Goal: Book appointment/travel/reservation

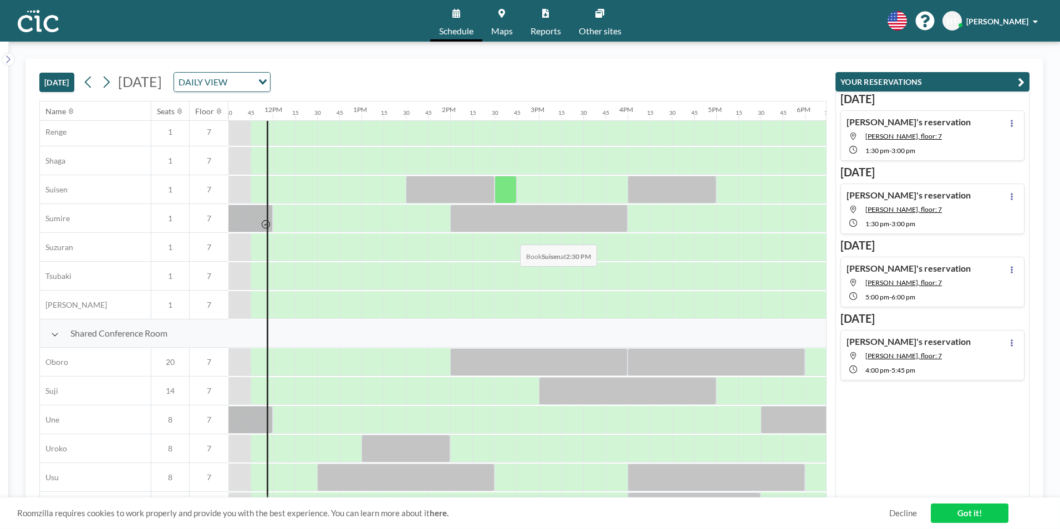
scroll to position [665, 1020]
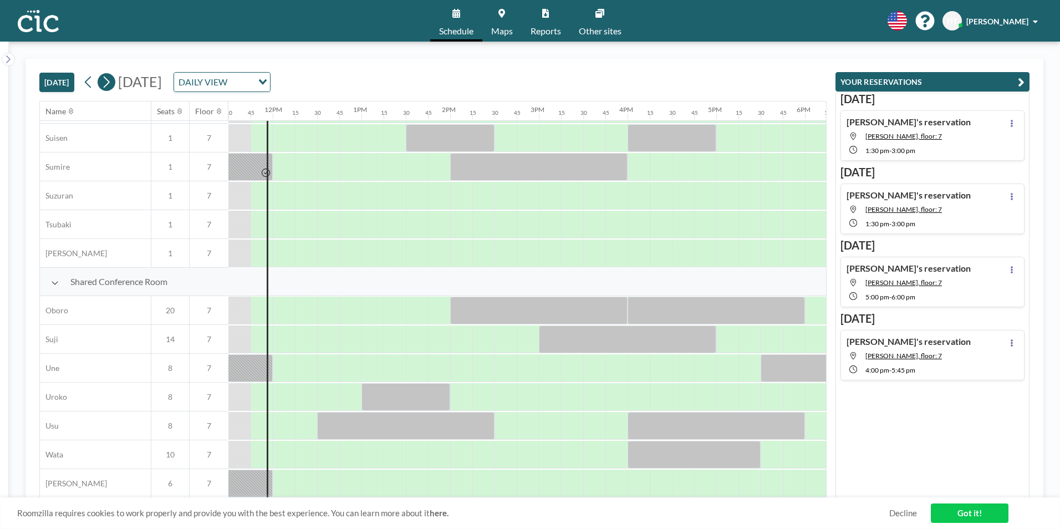
click at [108, 79] on icon at bounding box center [106, 82] width 11 height 17
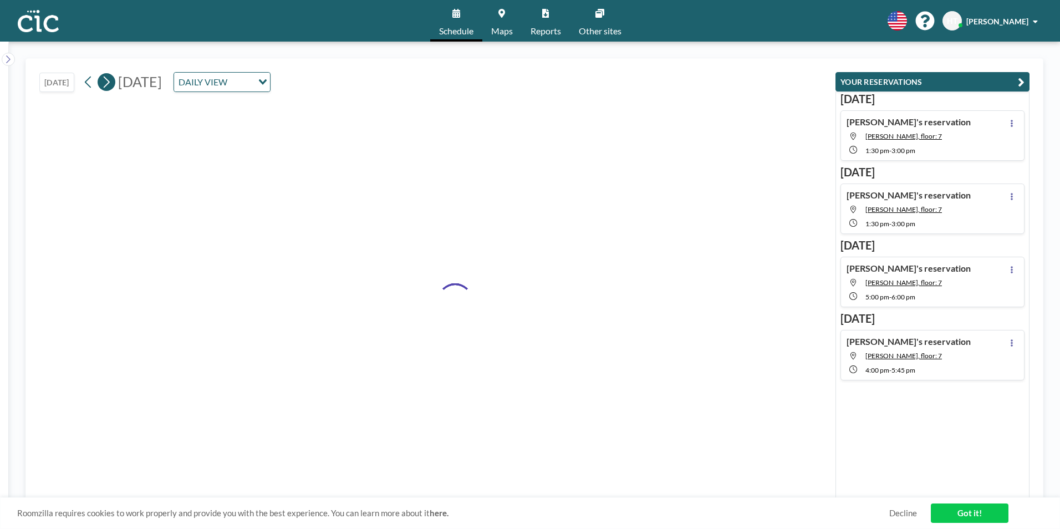
click at [108, 79] on icon at bounding box center [106, 82] width 11 height 17
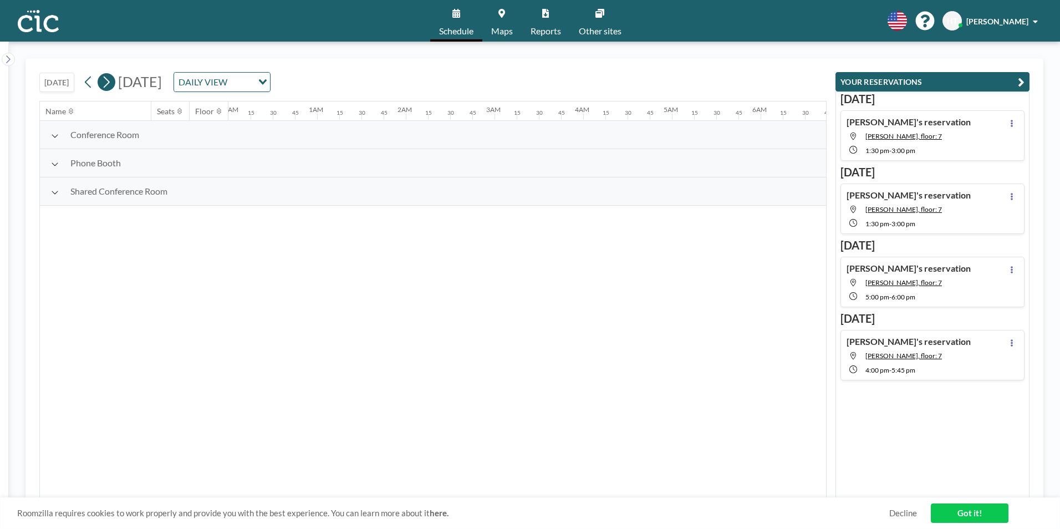
click at [108, 79] on icon at bounding box center [106, 82] width 11 height 17
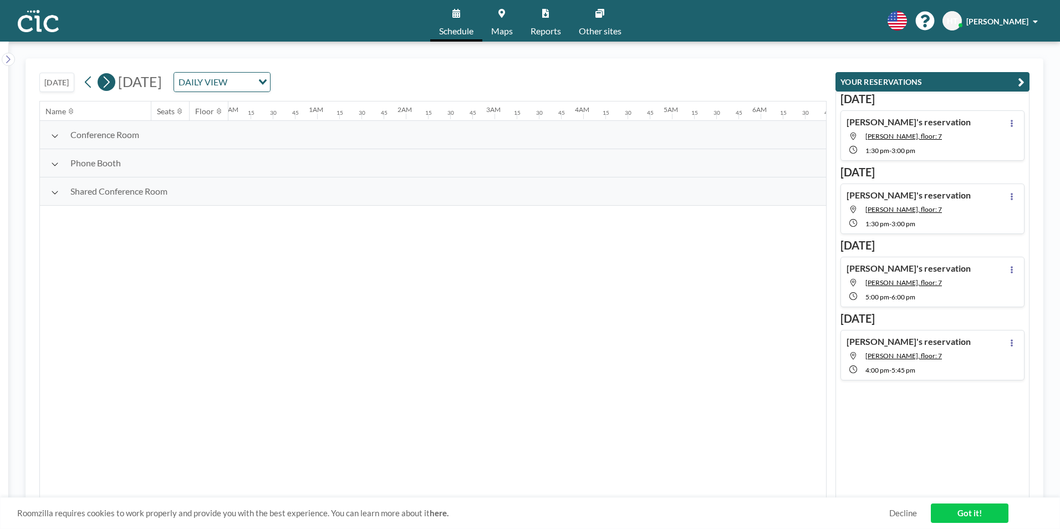
click at [108, 79] on icon at bounding box center [106, 82] width 11 height 17
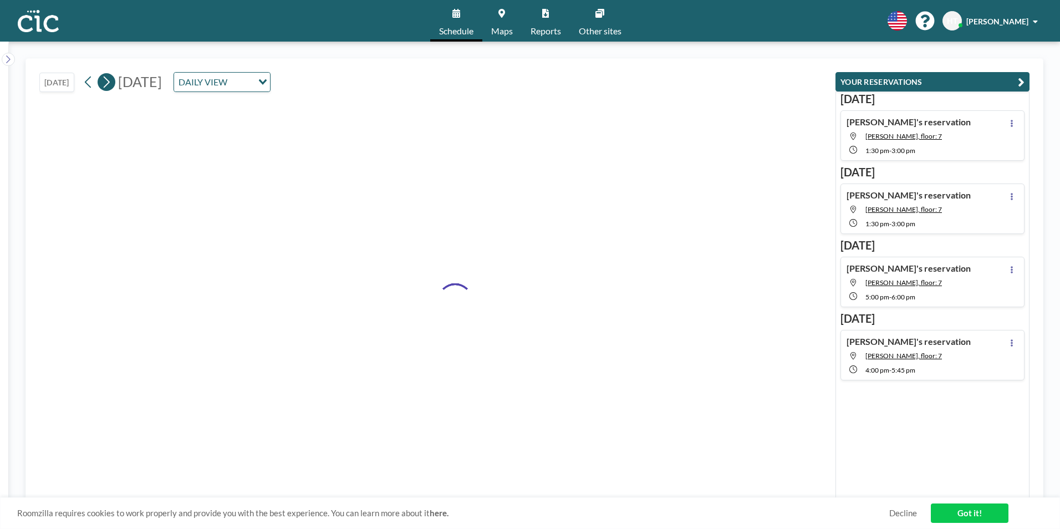
click at [108, 79] on icon at bounding box center [106, 82] width 11 height 17
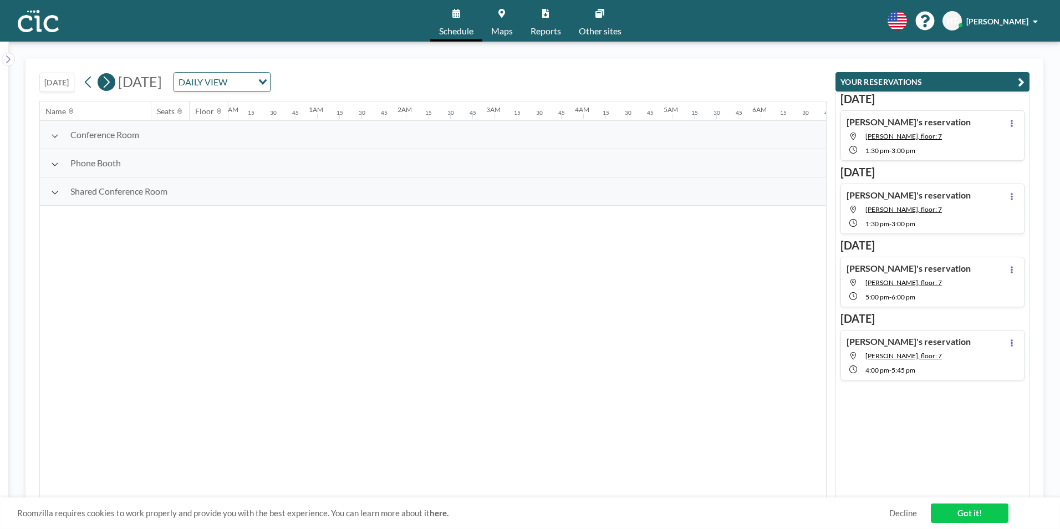
click at [108, 79] on icon at bounding box center [106, 82] width 11 height 17
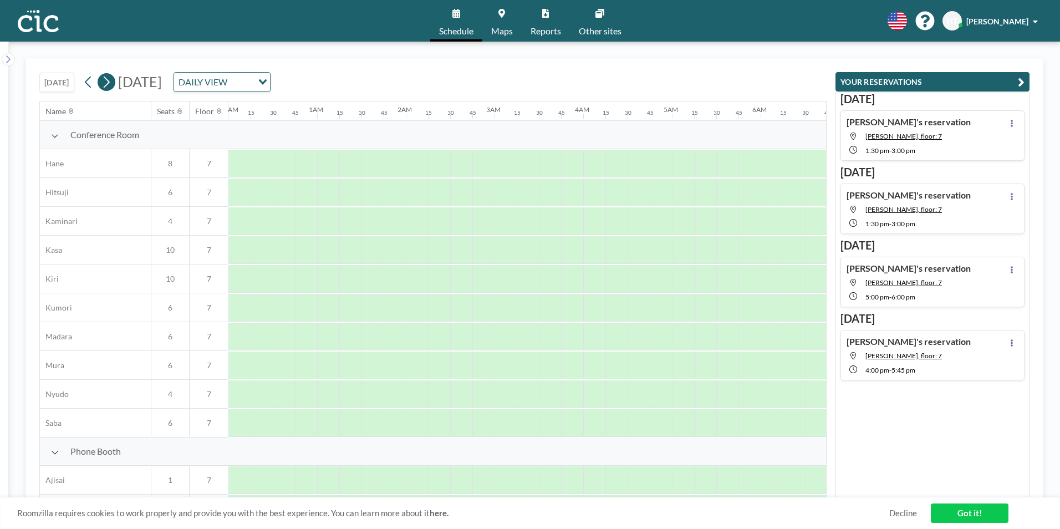
click at [108, 79] on icon at bounding box center [106, 82] width 11 height 17
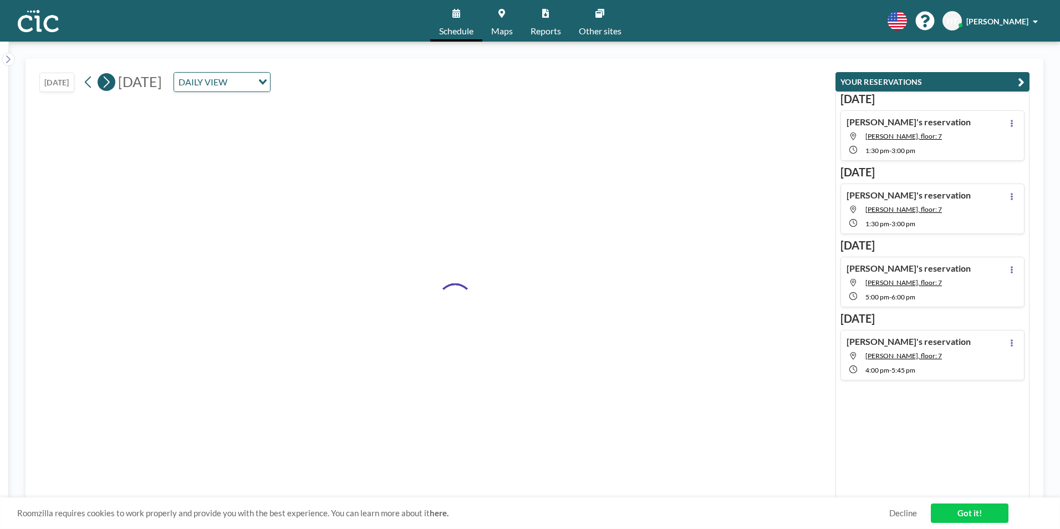
click at [108, 79] on icon at bounding box center [106, 82] width 11 height 17
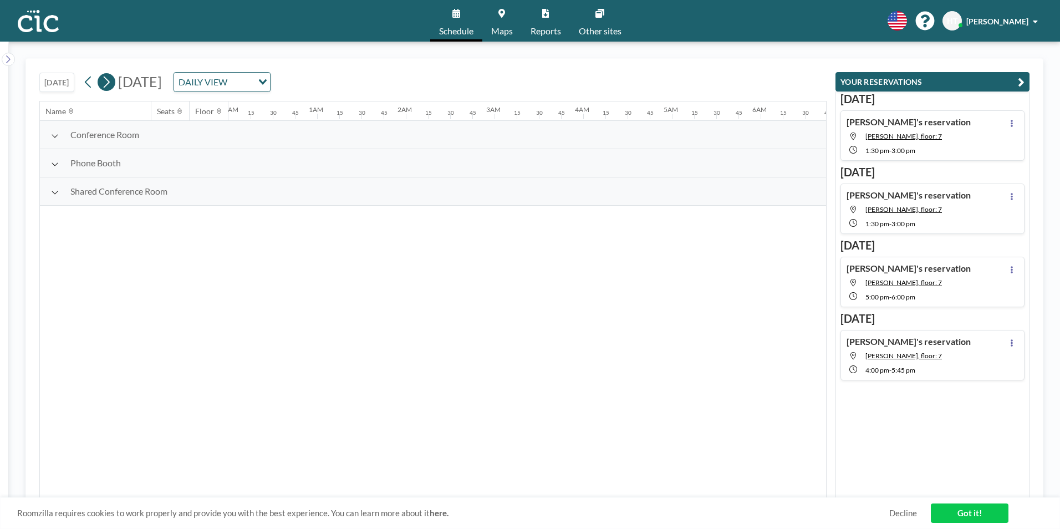
click at [108, 79] on icon at bounding box center [106, 82] width 11 height 17
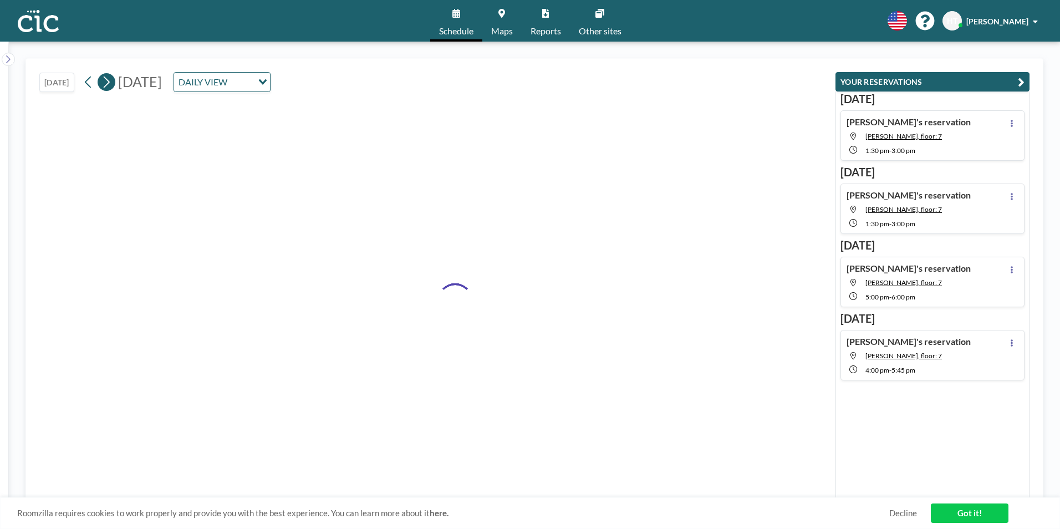
click at [108, 79] on icon at bounding box center [106, 82] width 11 height 17
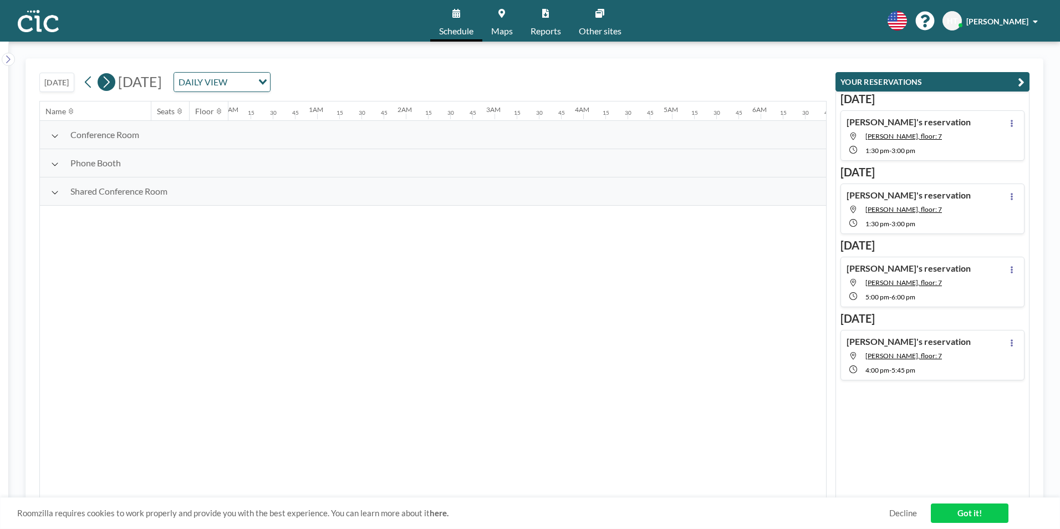
scroll to position [0, 0]
click at [108, 79] on icon at bounding box center [106, 82] width 11 height 17
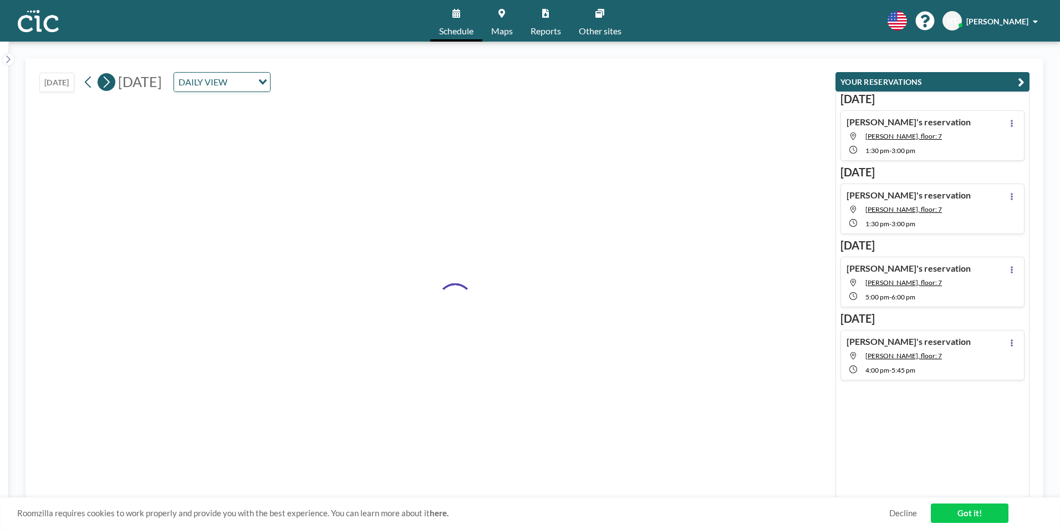
click at [108, 79] on icon at bounding box center [106, 82] width 11 height 17
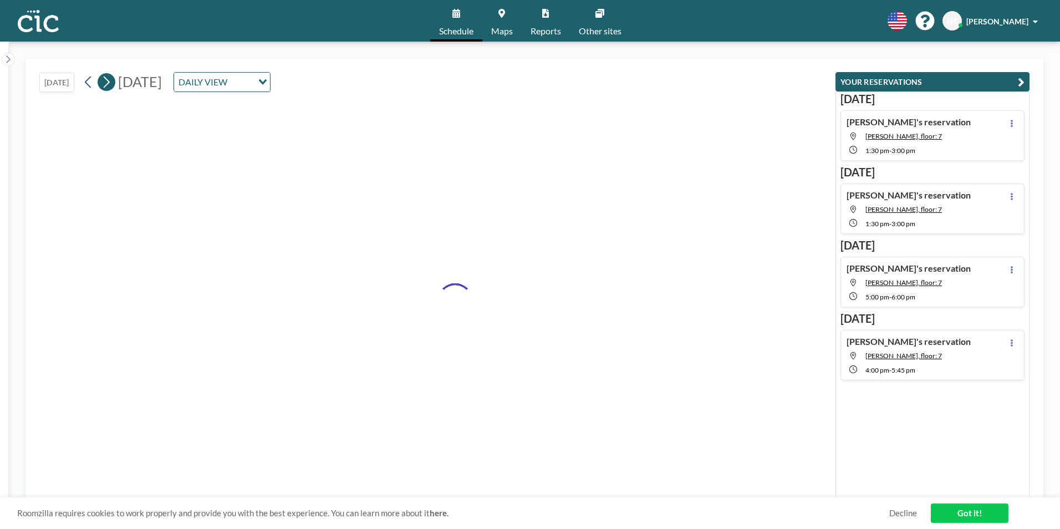
click at [108, 79] on icon at bounding box center [106, 82] width 11 height 17
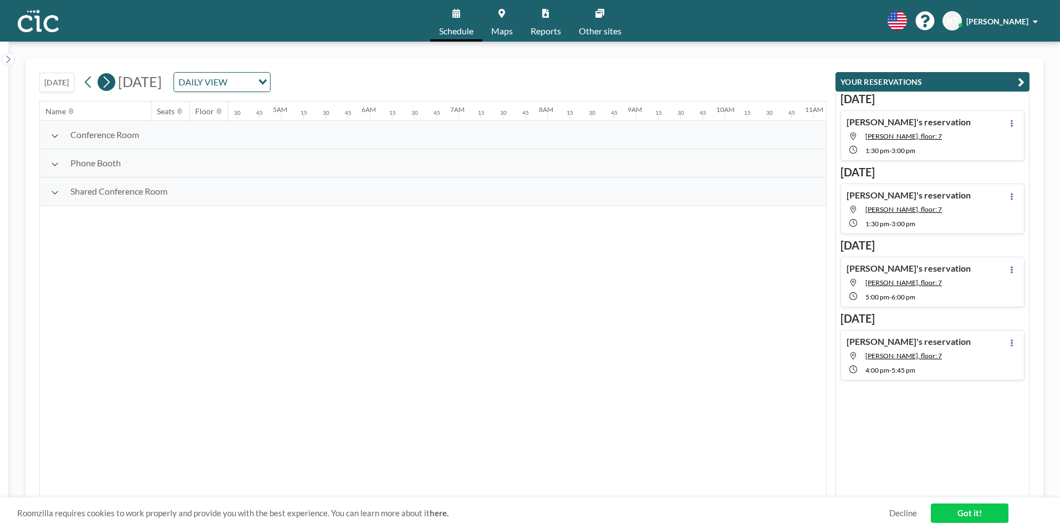
click at [108, 79] on icon at bounding box center [106, 82] width 11 height 17
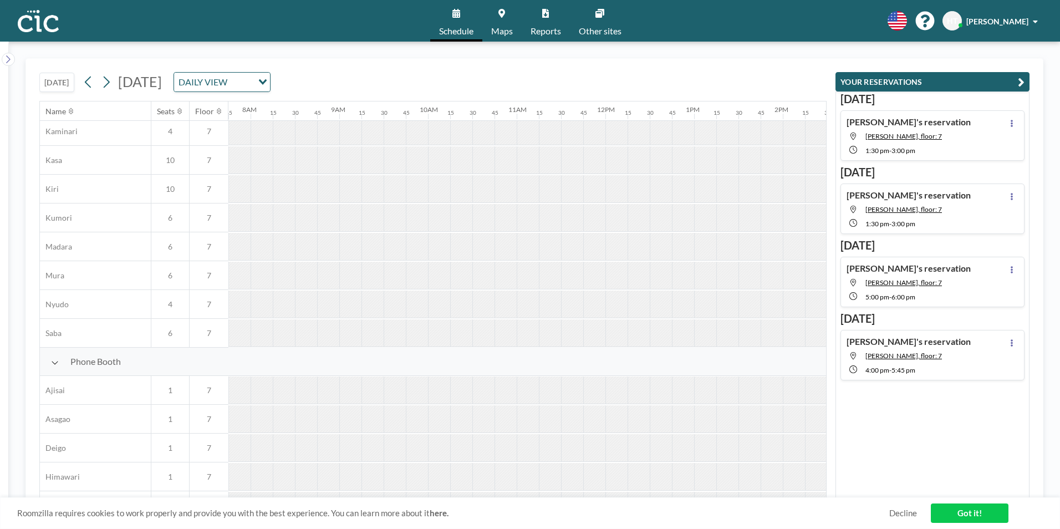
scroll to position [0, 687]
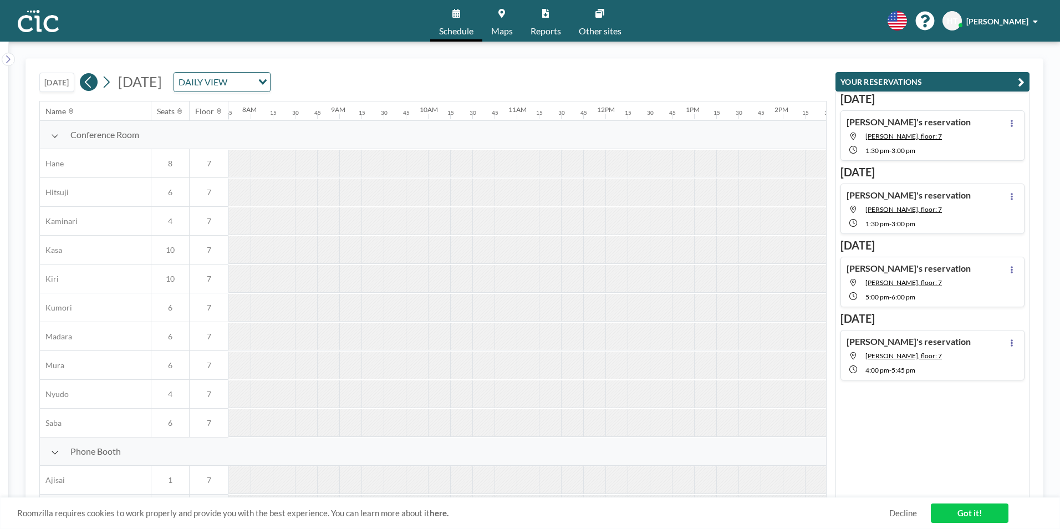
click at [93, 83] on icon at bounding box center [88, 82] width 11 height 17
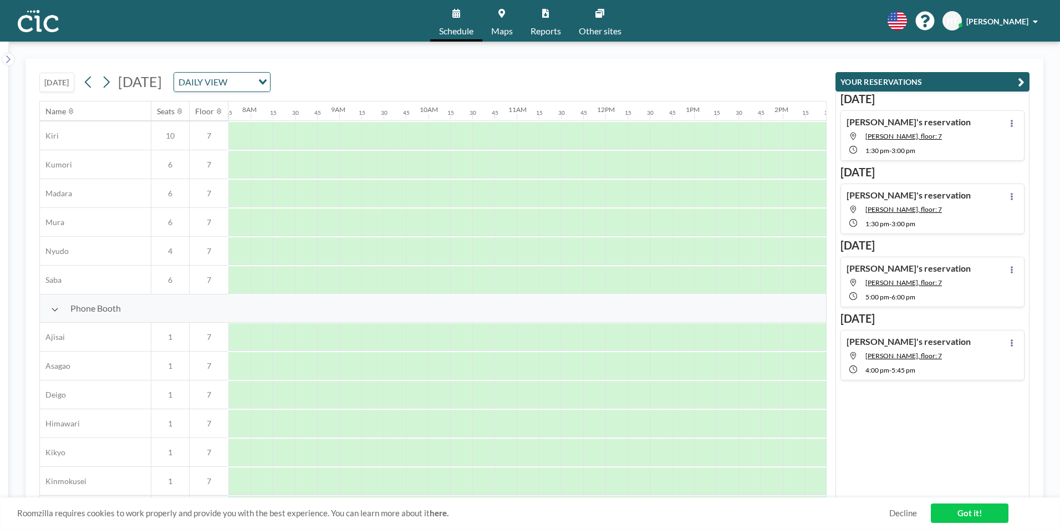
scroll to position [110, 687]
